Goal: Information Seeking & Learning: Learn about a topic

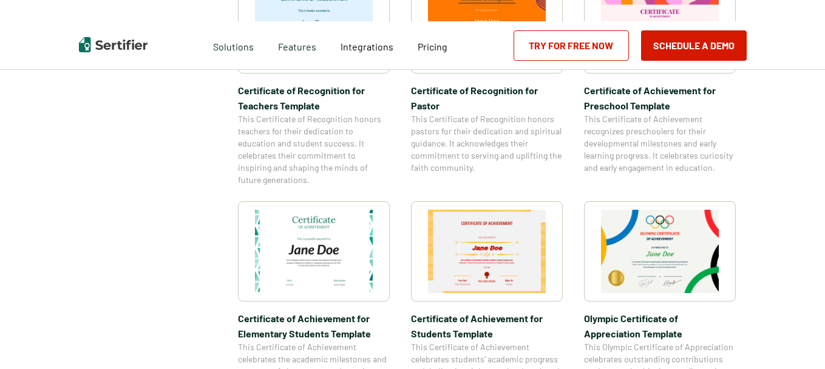
scroll to position [729, 0]
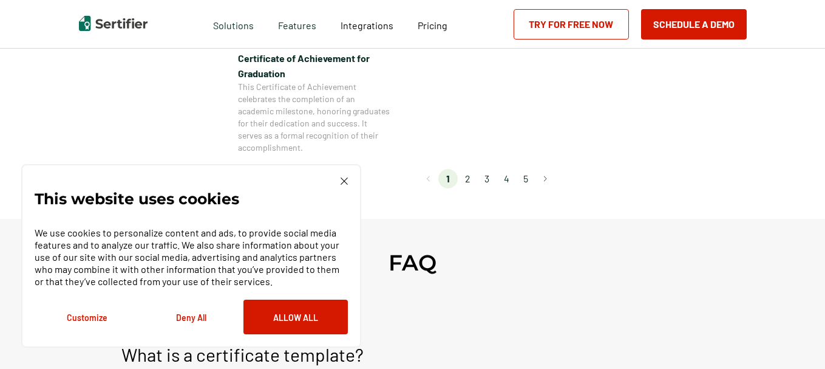
click at [470, 179] on li "2" at bounding box center [467, 178] width 19 height 19
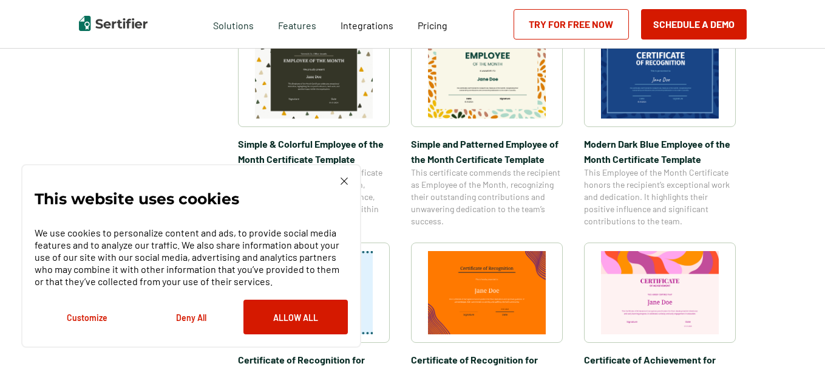
scroll to position [547, 0]
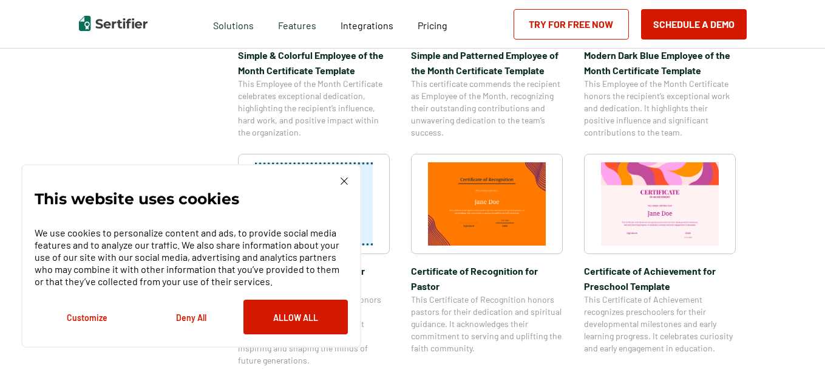
click at [344, 179] on img at bounding box center [344, 180] width 7 height 7
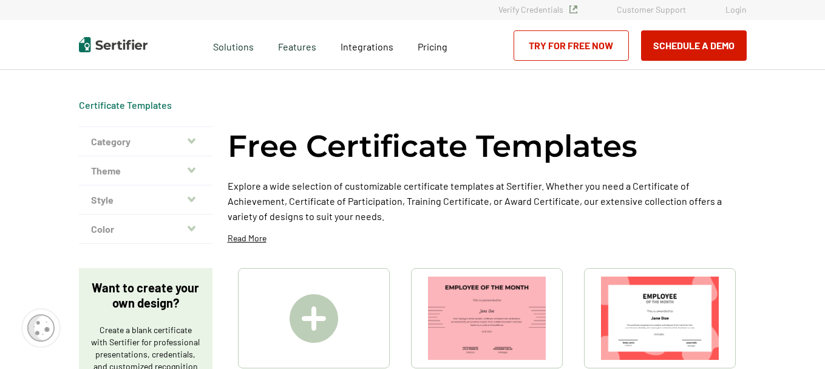
scroll to position [0, 0]
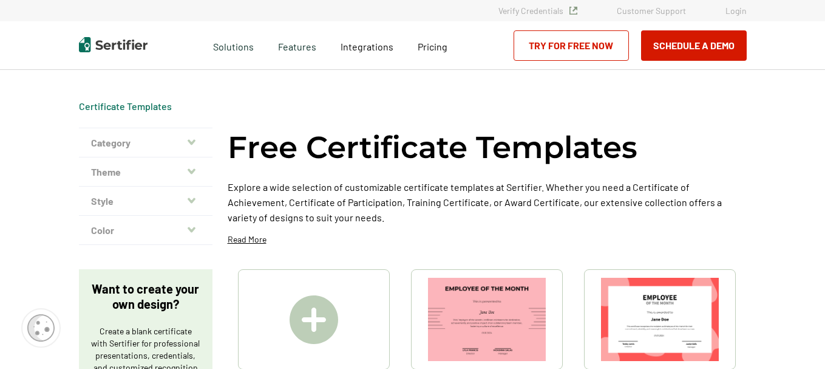
click at [193, 172] on icon "button" at bounding box center [192, 170] width 8 height 5
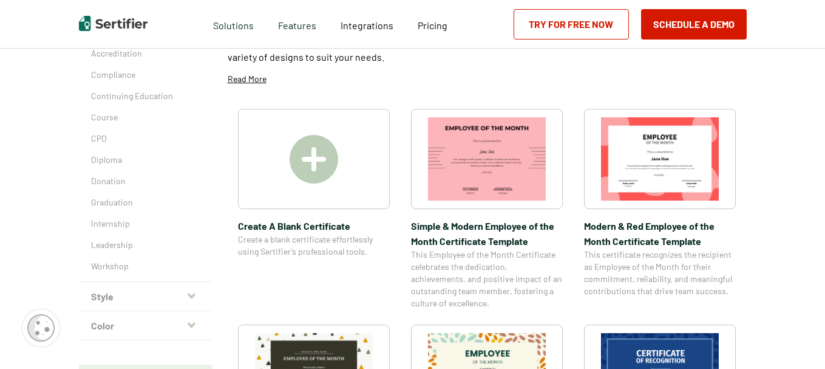
scroll to position [182, 0]
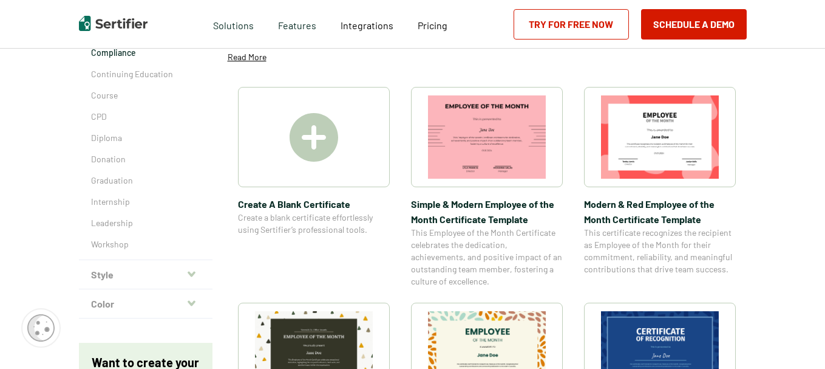
click at [115, 53] on p "Compliance" at bounding box center [145, 53] width 109 height 12
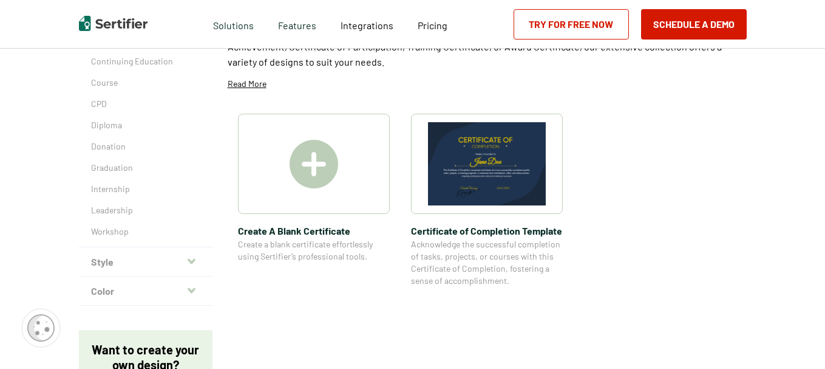
scroll to position [243, 0]
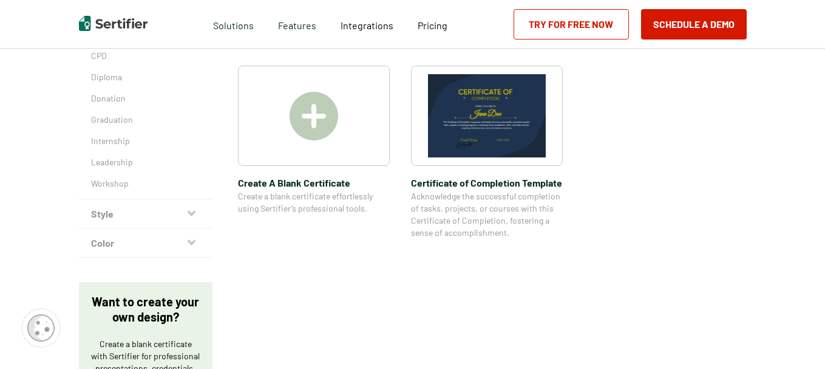
click at [315, 122] on img at bounding box center [314, 116] width 49 height 49
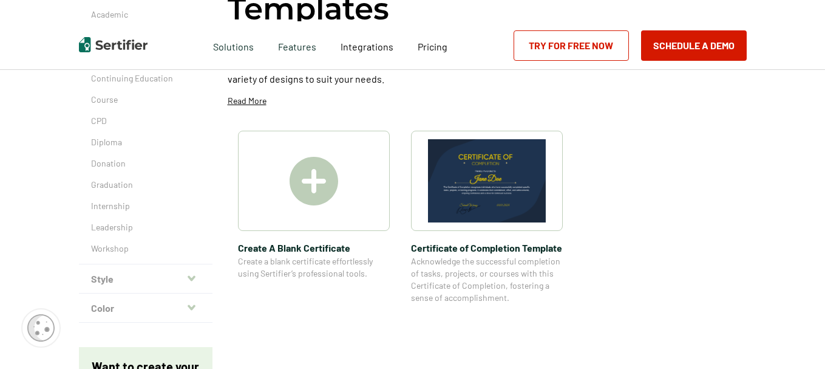
scroll to position [0, 0]
